Goal: Use online tool/utility

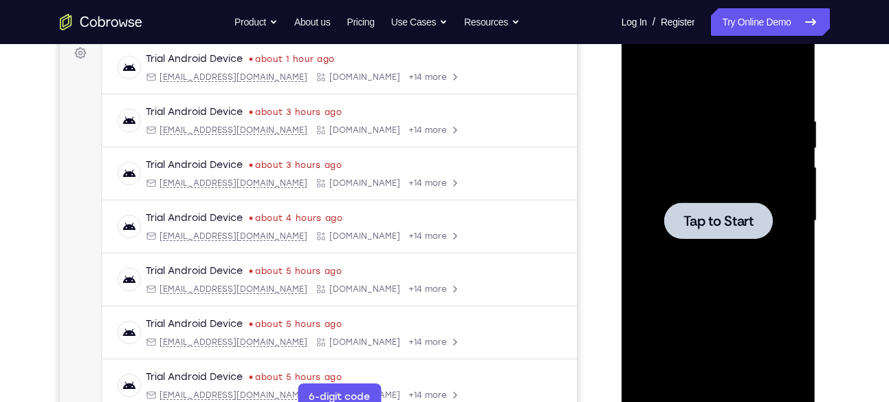
click at [753, 226] on span "Tap to Start" at bounding box center [719, 221] width 70 height 14
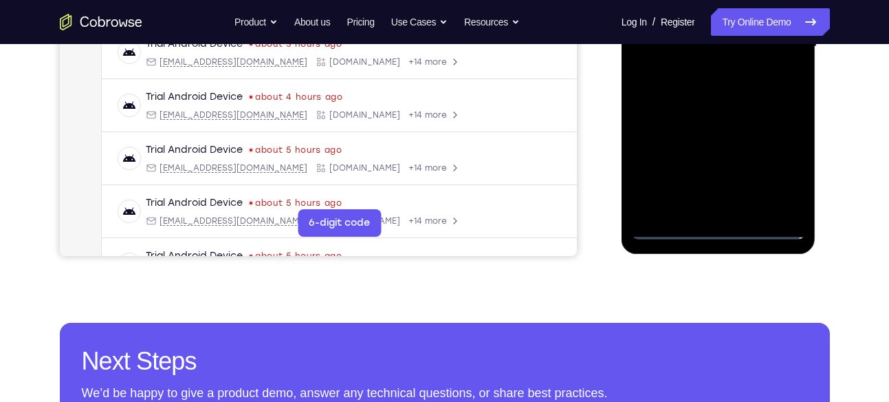
scroll to position [386, 0]
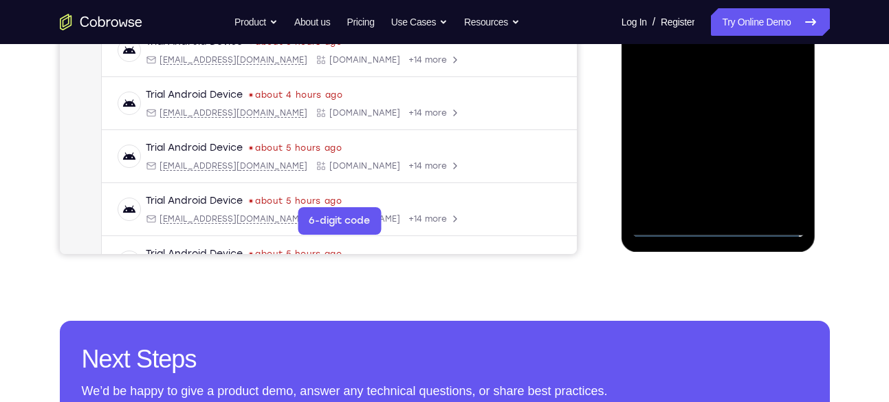
click at [717, 224] on div at bounding box center [718, 44] width 173 height 385
click at [781, 164] on div at bounding box center [718, 44] width 173 height 385
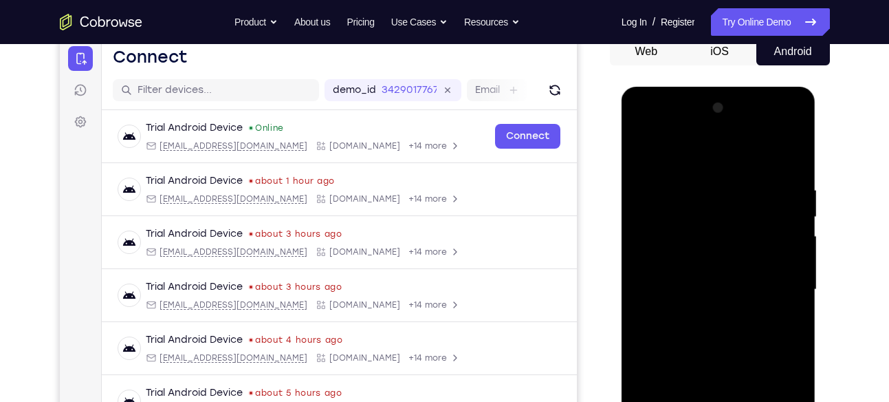
scroll to position [135, 0]
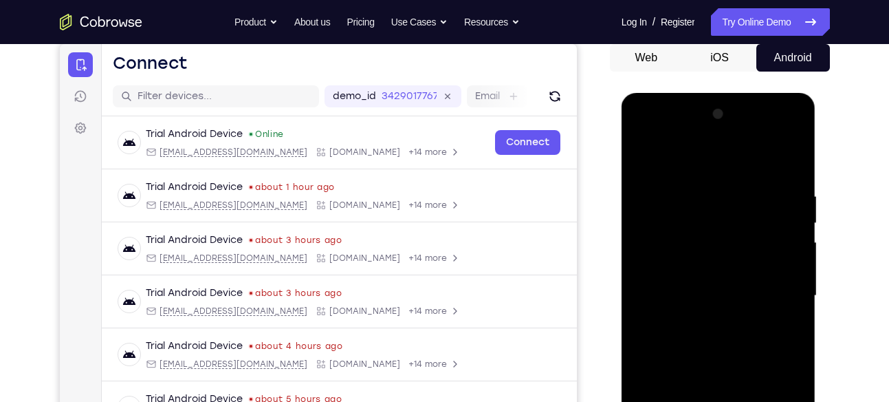
click at [699, 160] on div at bounding box center [718, 295] width 173 height 385
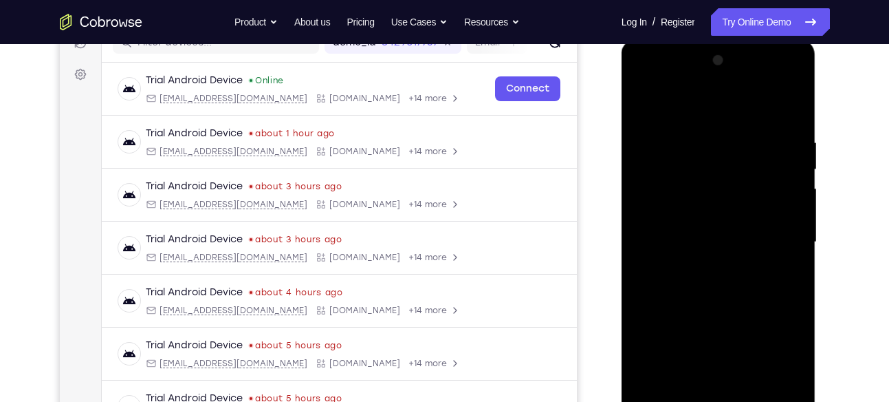
scroll to position [191, 0]
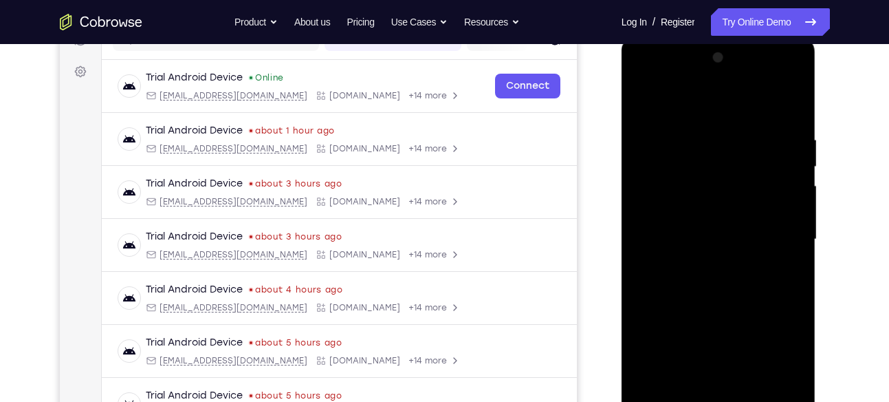
click at [772, 228] on div at bounding box center [718, 239] width 173 height 385
click at [705, 265] on div at bounding box center [718, 239] width 173 height 385
click at [707, 266] on div at bounding box center [718, 239] width 173 height 385
click at [711, 190] on div at bounding box center [718, 239] width 173 height 385
click at [708, 181] on div at bounding box center [718, 239] width 173 height 385
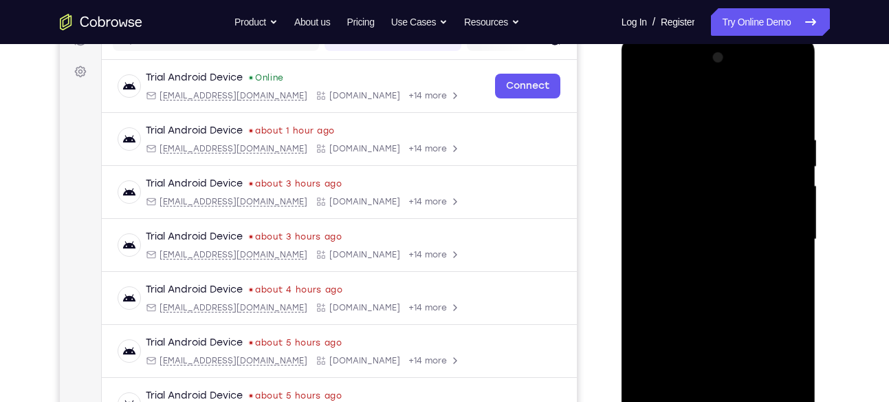
scroll to position [208, 0]
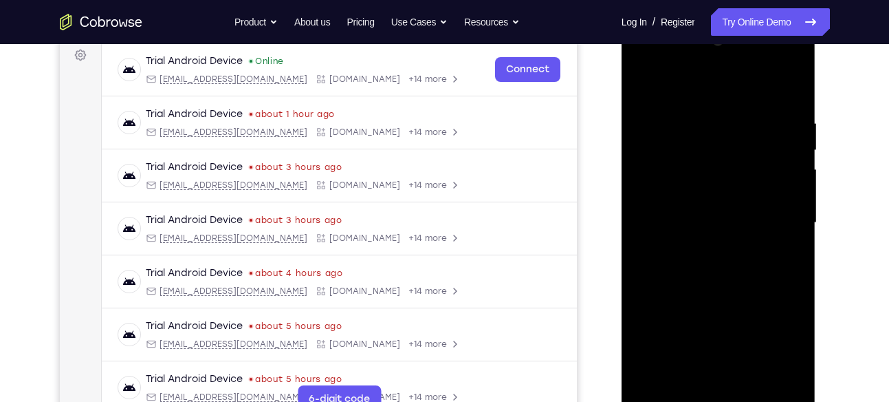
click at [700, 224] on div at bounding box center [718, 222] width 173 height 385
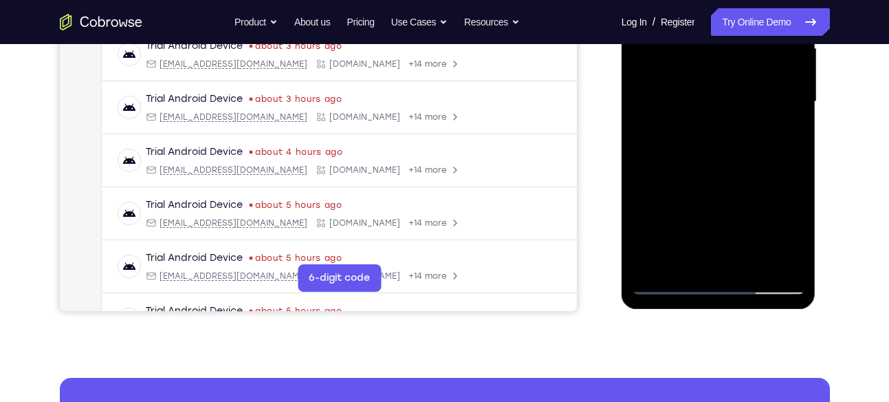
scroll to position [327, 0]
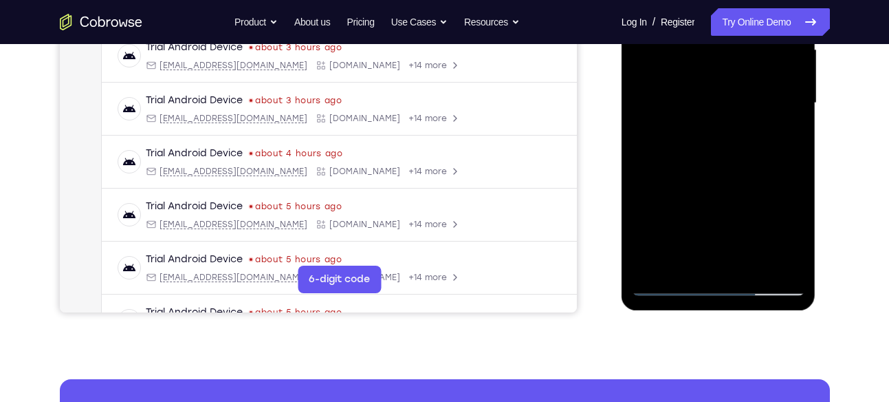
click at [742, 162] on div at bounding box center [718, 103] width 173 height 385
click at [794, 156] on div at bounding box center [718, 103] width 173 height 385
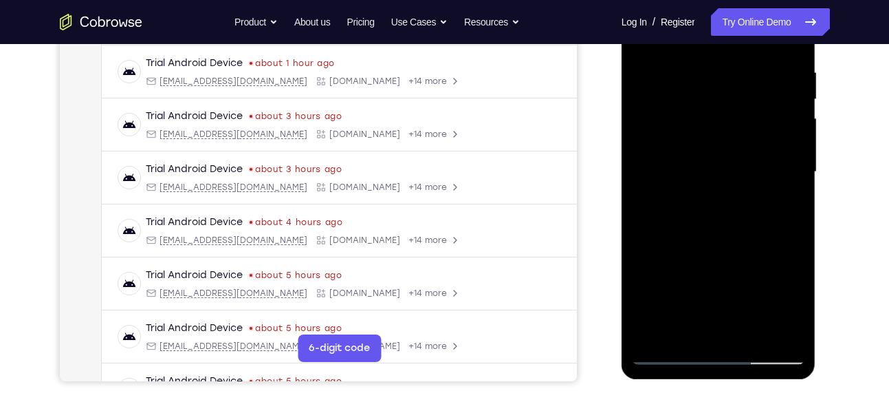
scroll to position [258, 0]
click at [794, 225] on div at bounding box center [718, 172] width 173 height 385
click at [700, 75] on div at bounding box center [718, 172] width 173 height 385
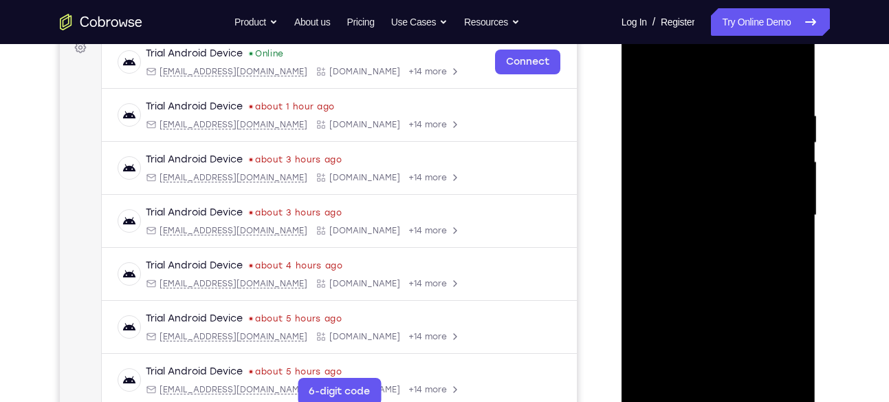
drag, startPoint x: 700, startPoint y: 118, endPoint x: 713, endPoint y: -5, distance: 123.1
click at [713, 12] on html "Online web based iOS Simulators and Android Emulators. Run iPhone, iPad, Mobile…" at bounding box center [720, 218] width 196 height 413
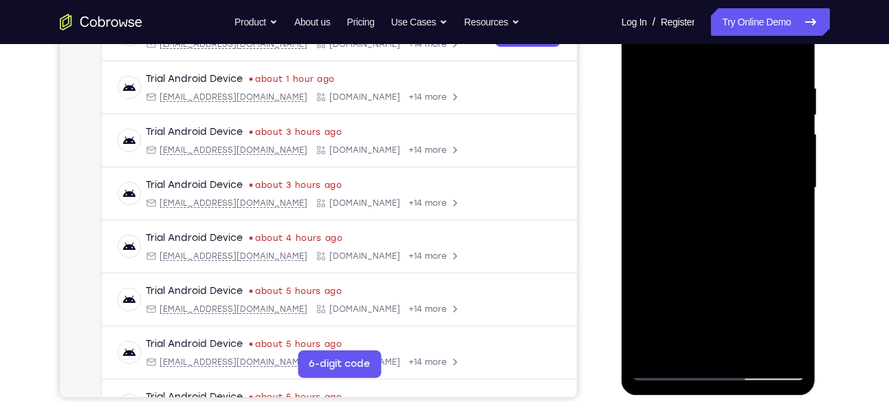
scroll to position [244, 0]
drag, startPoint x: 794, startPoint y: 118, endPoint x: 794, endPoint y: 146, distance: 28.2
click at [794, 146] on div at bounding box center [718, 186] width 173 height 385
click at [786, 142] on div at bounding box center [718, 186] width 173 height 385
click at [792, 58] on div at bounding box center [718, 186] width 173 height 385
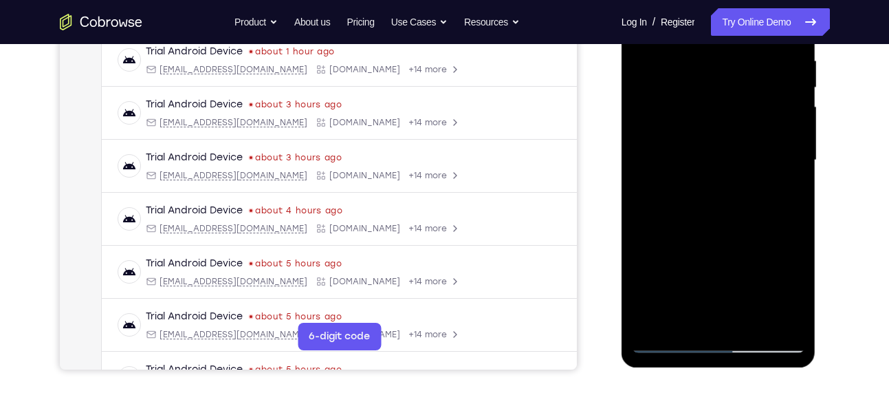
scroll to position [268, 0]
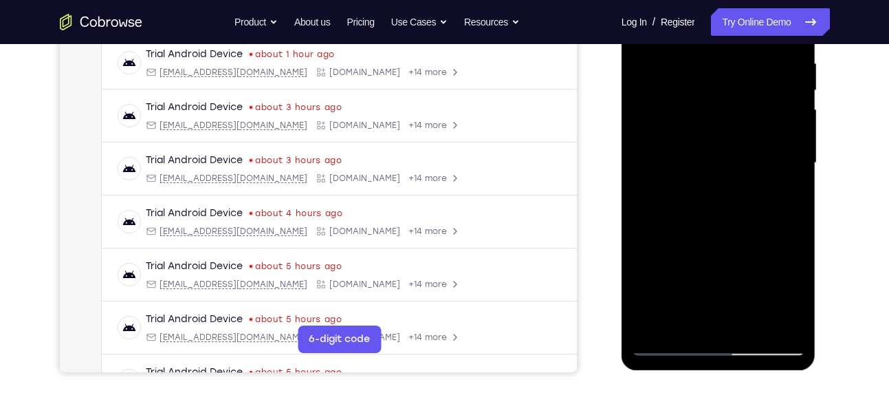
drag, startPoint x: 759, startPoint y: 94, endPoint x: 776, endPoint y: 350, distance: 256.5
click at [776, 350] on div at bounding box center [718, 162] width 173 height 385
click at [797, 196] on div at bounding box center [718, 162] width 173 height 385
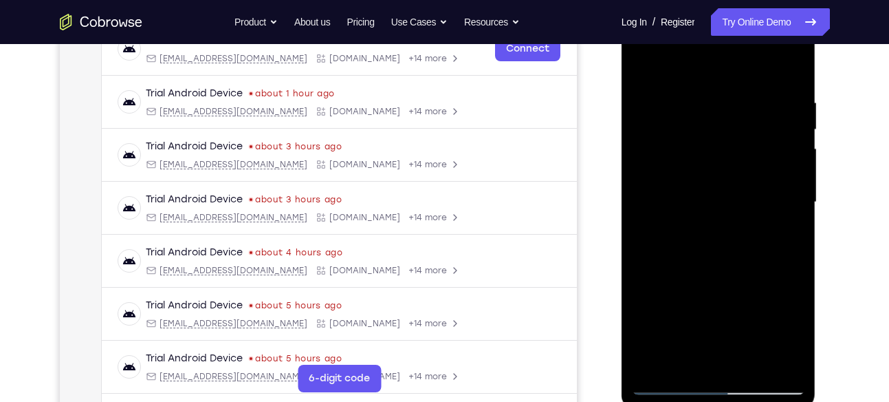
scroll to position [233, 0]
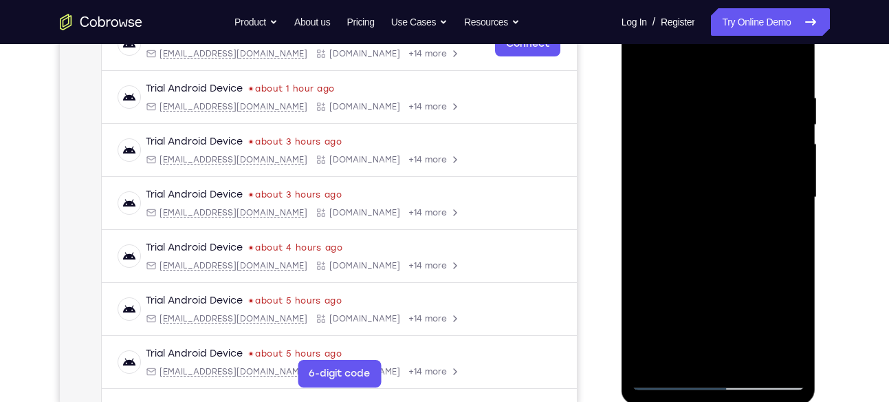
click at [757, 134] on div at bounding box center [718, 197] width 173 height 385
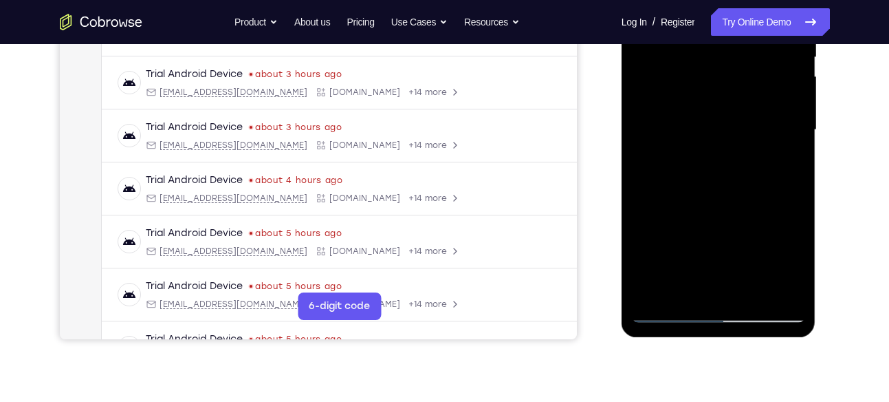
scroll to position [302, 0]
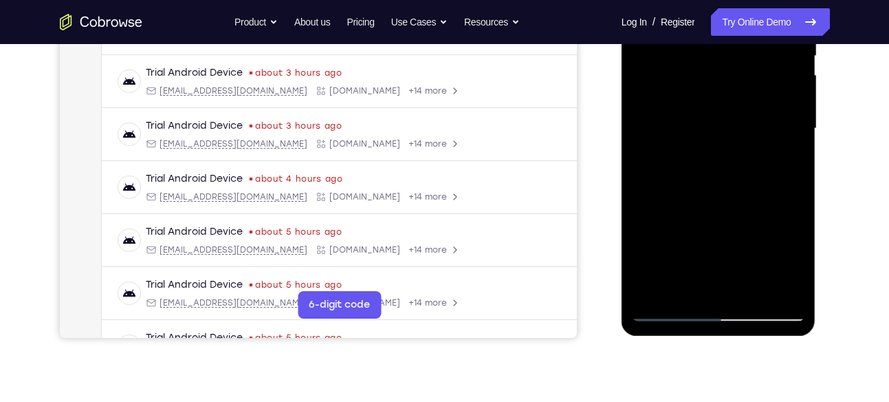
click at [748, 288] on div at bounding box center [718, 128] width 173 height 385
click at [695, 201] on div at bounding box center [718, 128] width 173 height 385
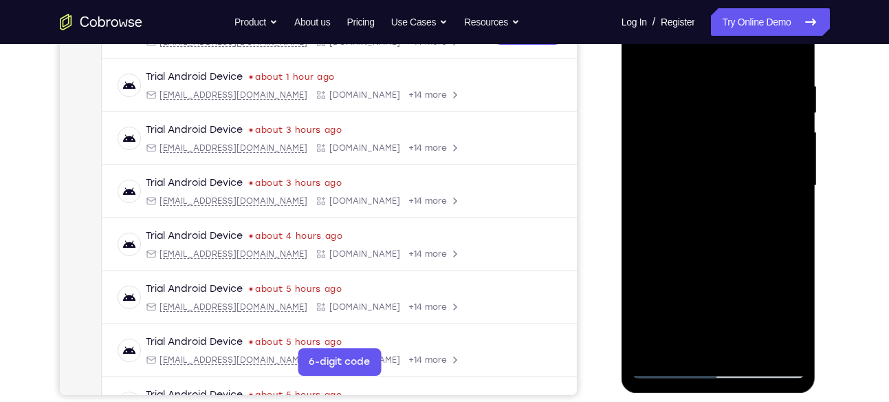
scroll to position [242, 0]
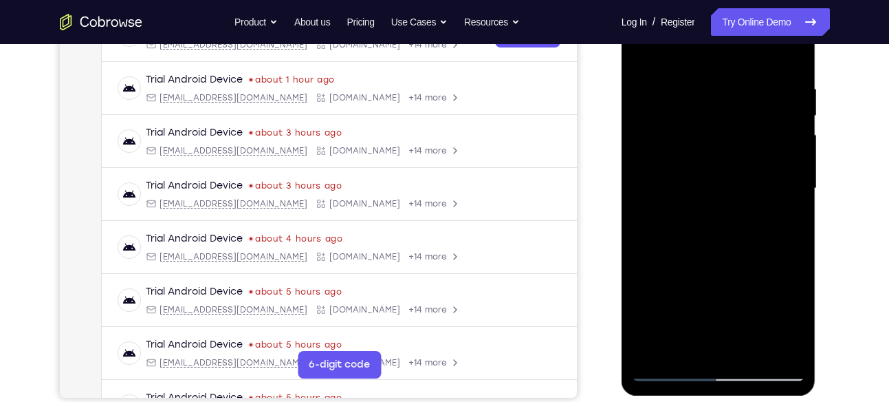
drag, startPoint x: 695, startPoint y: 261, endPoint x: 724, endPoint y: 102, distance: 160.8
click at [724, 102] on div at bounding box center [718, 188] width 173 height 385
drag, startPoint x: 696, startPoint y: 263, endPoint x: 731, endPoint y: 161, distance: 108.3
click at [731, 161] on div at bounding box center [718, 188] width 173 height 385
click at [650, 52] on div at bounding box center [718, 188] width 173 height 385
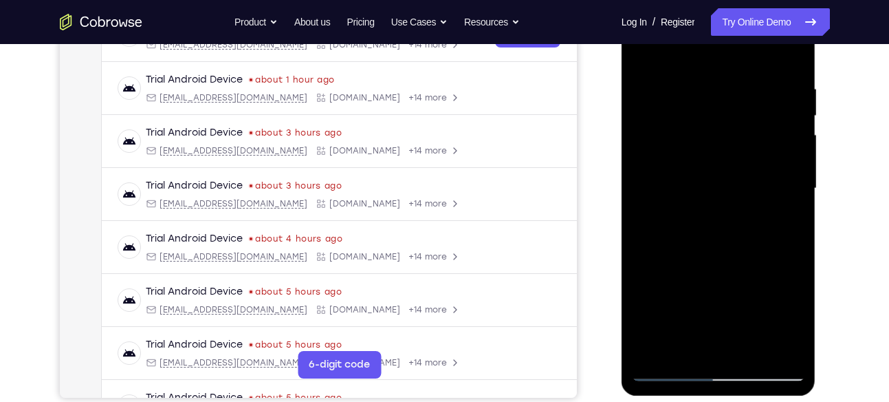
scroll to position [304, 0]
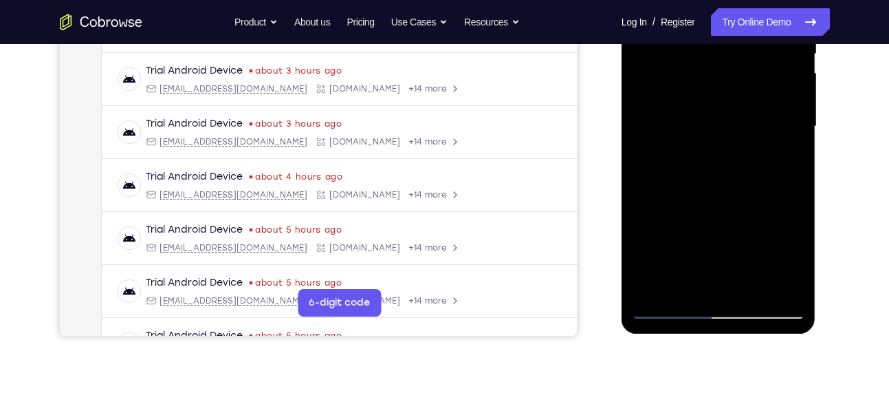
drag, startPoint x: 706, startPoint y: 227, endPoint x: 1394, endPoint y: -50, distance: 742.0
click at [772, 27] on div at bounding box center [718, 126] width 173 height 385
drag, startPoint x: 725, startPoint y: 223, endPoint x: 747, endPoint y: 93, distance: 131.9
click at [747, 93] on div at bounding box center [718, 126] width 173 height 385
drag, startPoint x: 720, startPoint y: 176, endPoint x: 736, endPoint y: -40, distance: 216.6
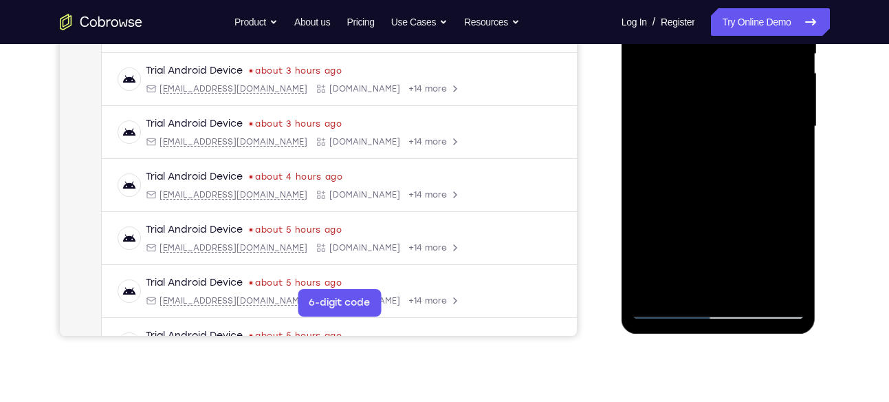
click at [736, 0] on div at bounding box center [718, 126] width 173 height 385
drag, startPoint x: 723, startPoint y: 248, endPoint x: 736, endPoint y: -40, distance: 288.5
click at [736, 0] on div at bounding box center [718, 126] width 173 height 385
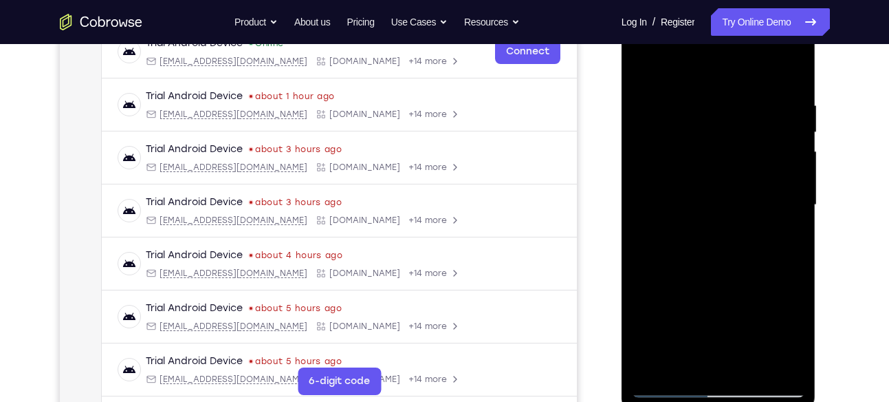
scroll to position [225, 0]
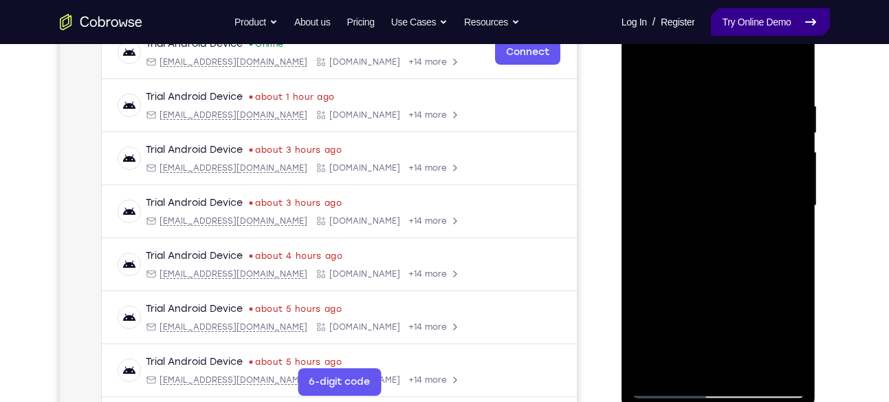
click at [762, 27] on link "Try Online Demo" at bounding box center [770, 22] width 118 height 28
